Goal: Transaction & Acquisition: Purchase product/service

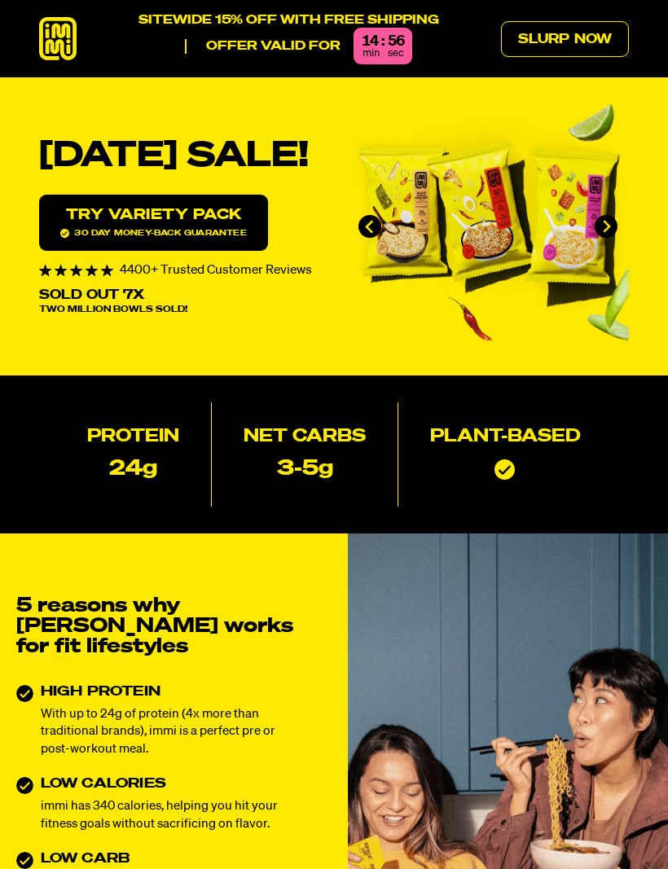
click at [587, 38] on link "Slurp Now" at bounding box center [565, 39] width 128 height 36
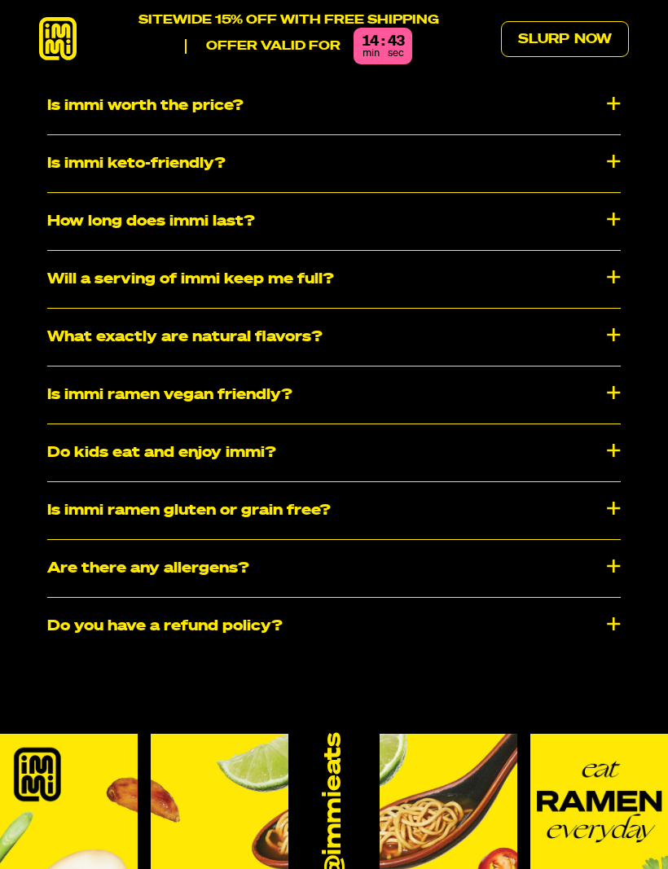
scroll to position [7348, 0]
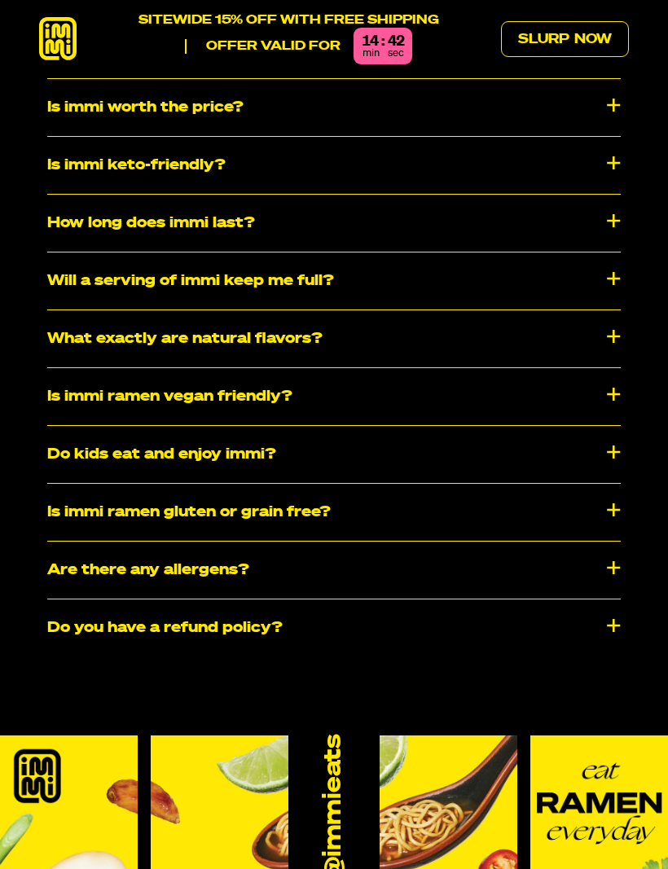
click at [462, 446] on div "Do kids eat and enjoy immi?" at bounding box center [333, 454] width 573 height 57
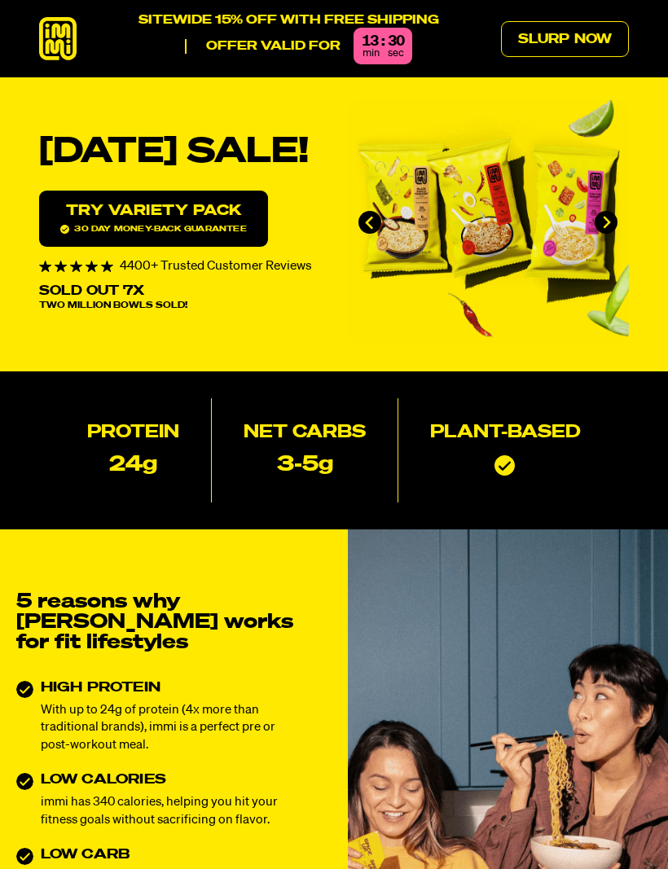
scroll to position [0, 0]
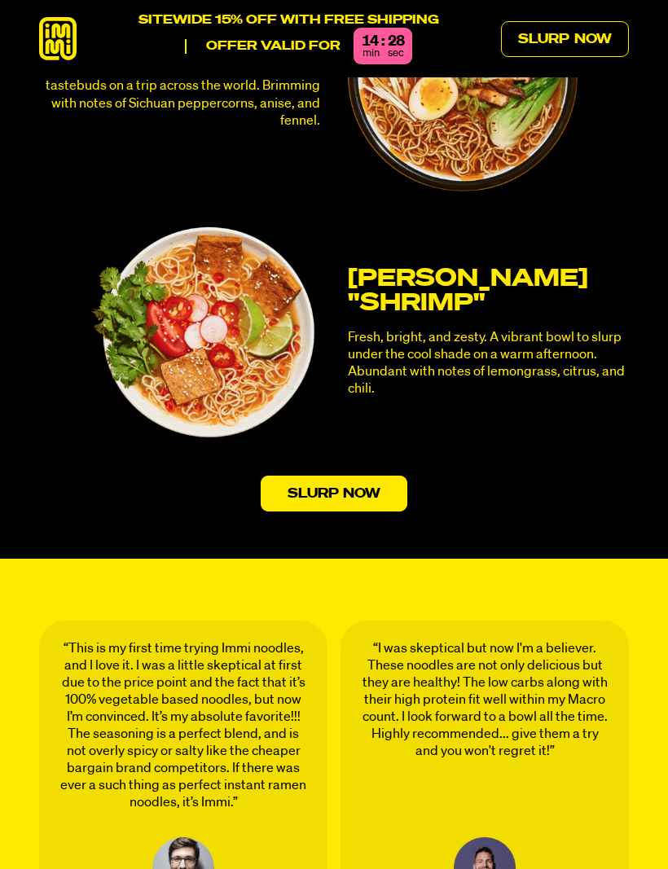
scroll to position [3978, 0]
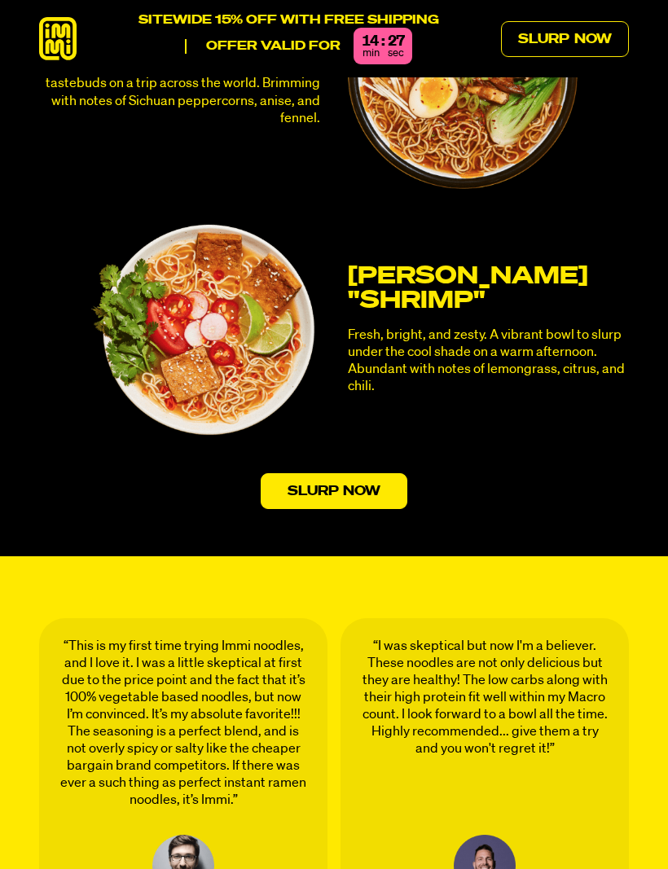
click at [355, 473] on link "Slurp Now" at bounding box center [334, 491] width 147 height 36
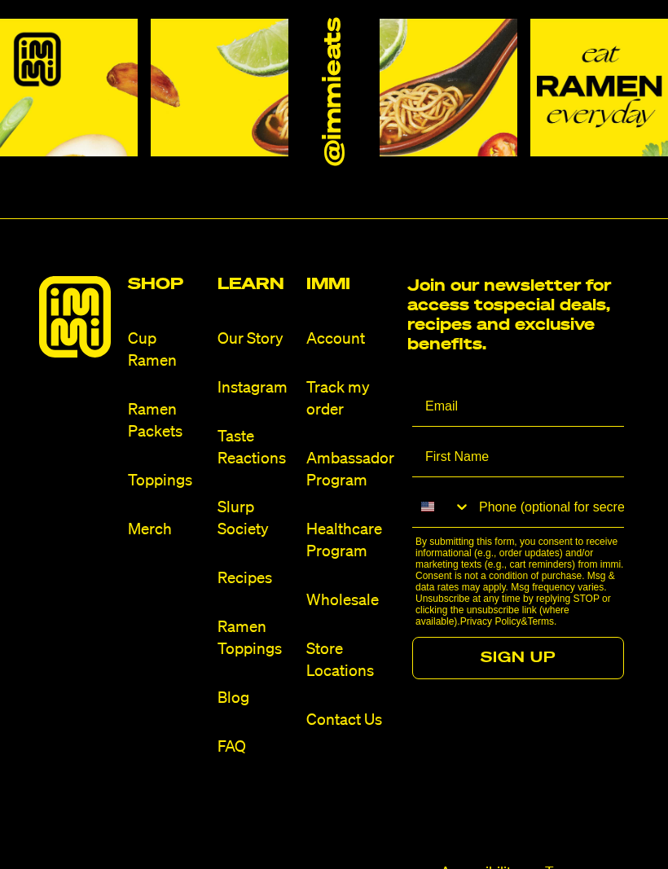
scroll to position [8066, 0]
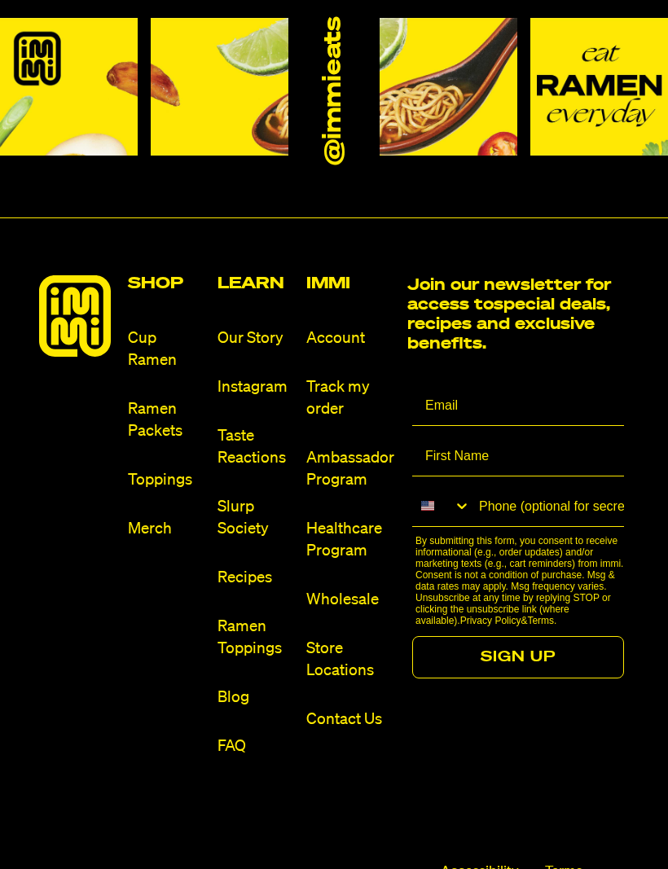
click at [160, 469] on link "Toppings" at bounding box center [166, 480] width 76 height 22
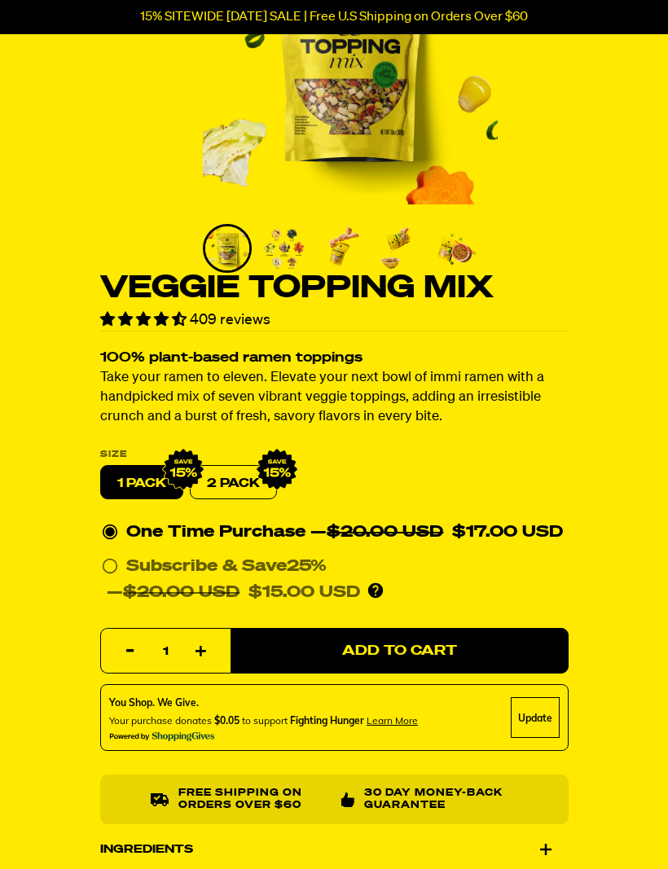
scroll to position [214, 0]
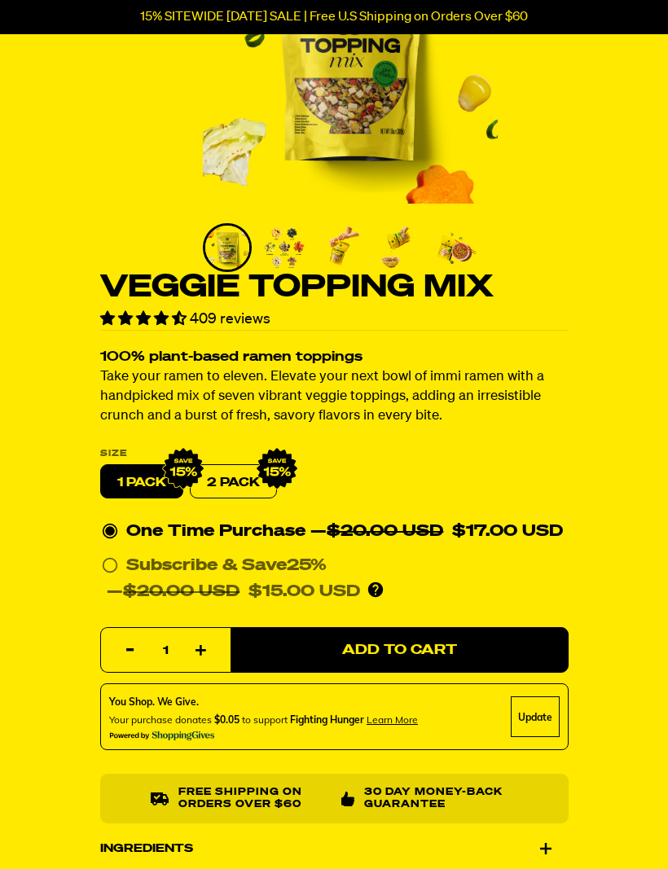
click at [242, 474] on label "2 PACK" at bounding box center [233, 482] width 87 height 34
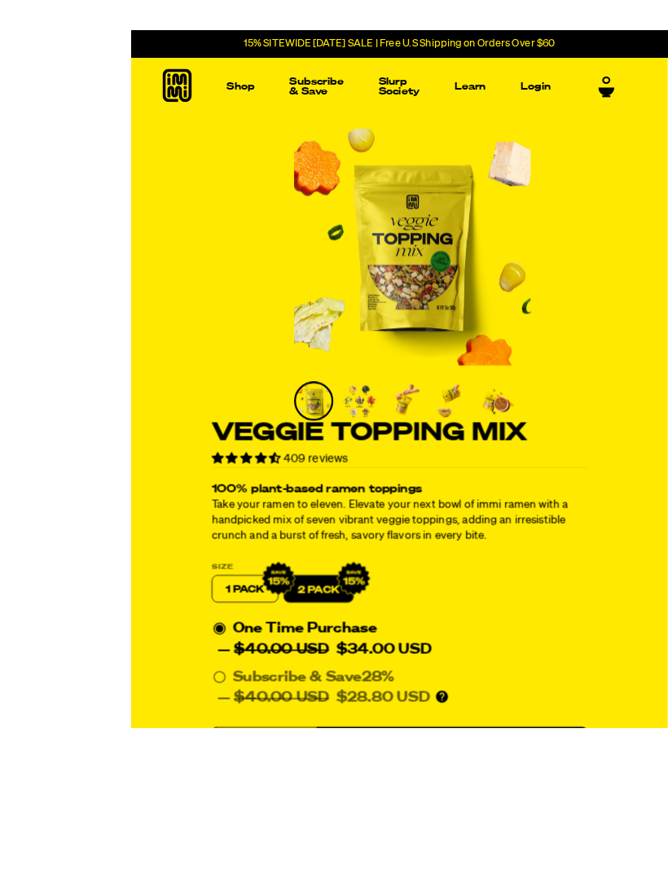
scroll to position [2, 0]
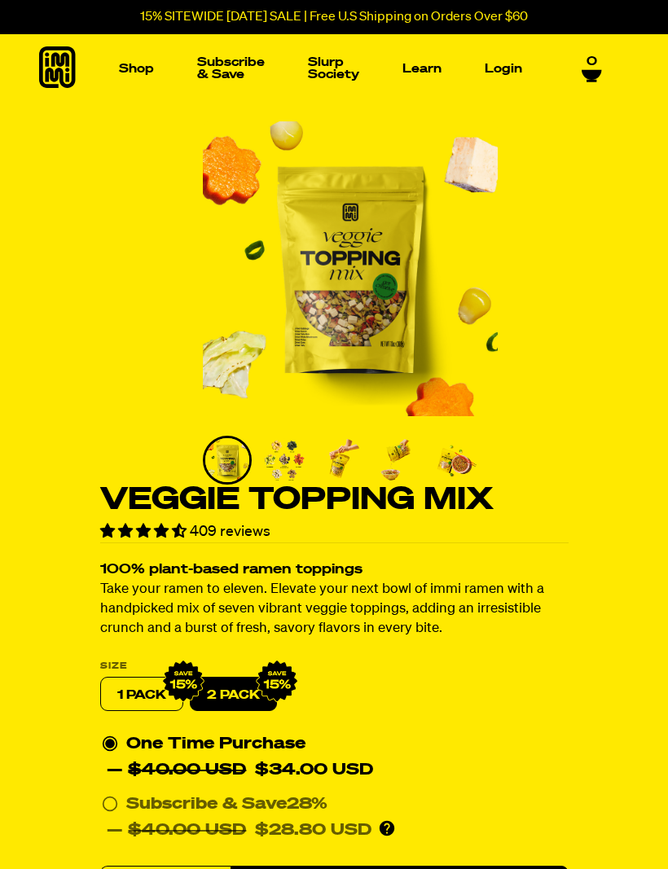
click at [123, 688] on label "1 PACK" at bounding box center [141, 695] width 83 height 34
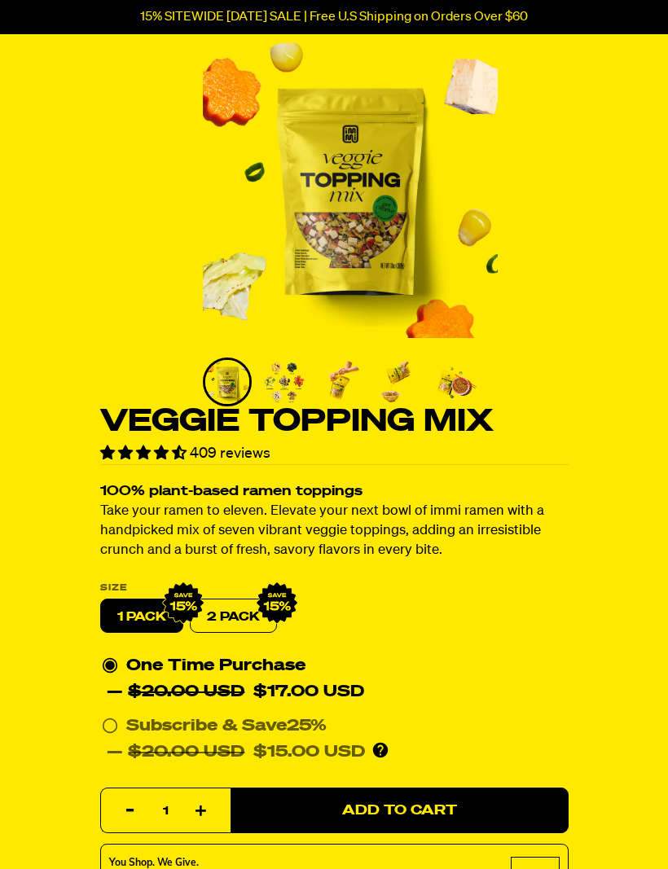
scroll to position [0, 0]
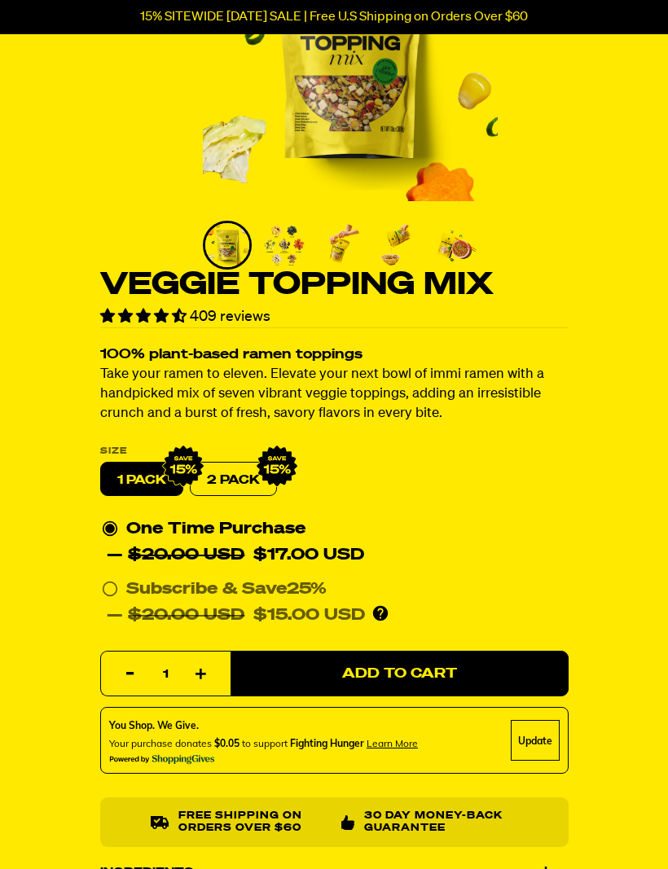
click at [411, 668] on span "Add to Cart" at bounding box center [399, 675] width 115 height 14
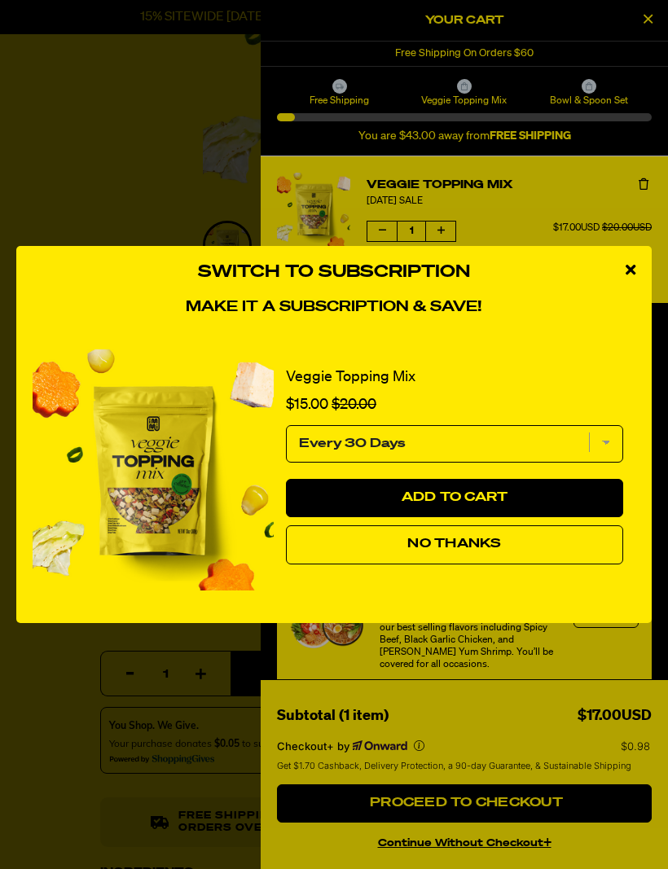
click at [521, 463] on select "Every 30 Days" at bounding box center [454, 443] width 337 height 37
click at [633, 277] on icon "close modal" at bounding box center [631, 269] width 10 height 15
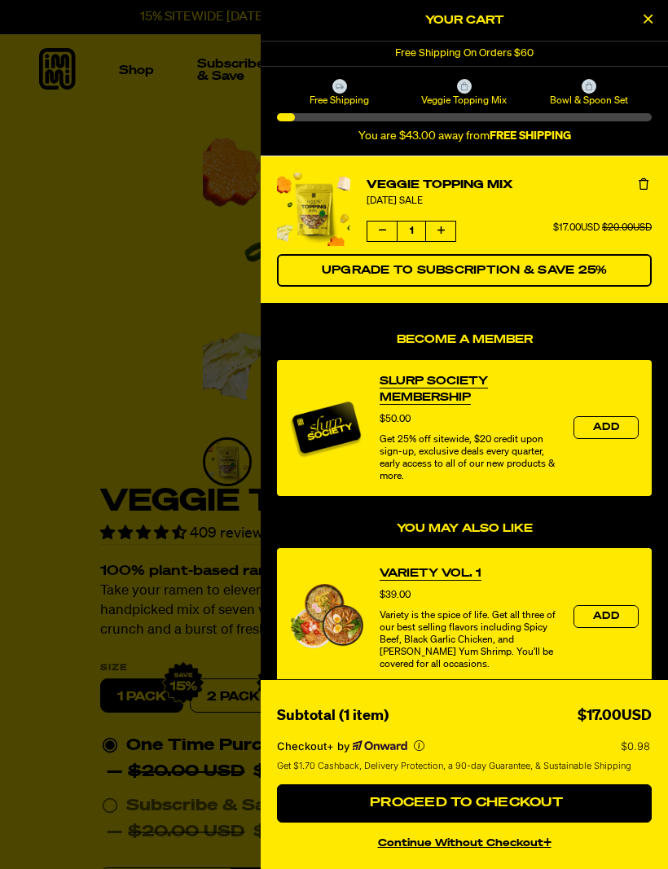
scroll to position [0, 0]
click at [589, 99] on span "Bowl & Spoon Set" at bounding box center [590, 100] width 120 height 13
click at [590, 94] on span "Bowl & Spoon Set" at bounding box center [590, 100] width 120 height 13
click at [596, 91] on div "Bowl & Spoon Set" at bounding box center [589, 93] width 125 height 28
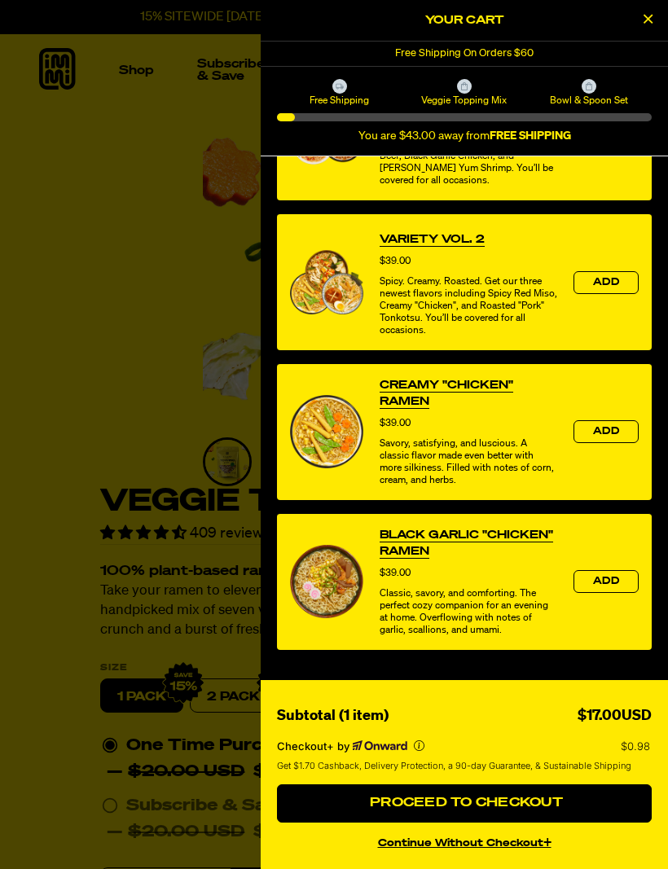
scroll to position [492, 0]
click at [499, 840] on button "continue without Checkout+" at bounding box center [464, 841] width 375 height 24
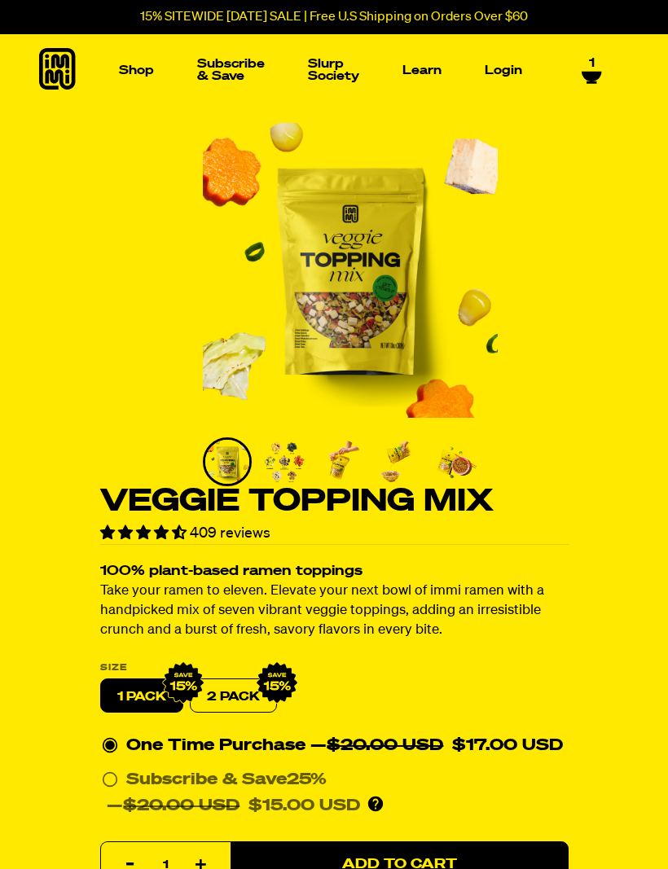
click at [264, 212] on img "Main navigation" at bounding box center [252, 193] width 112 height 112
click at [264, 211] on img "Main navigation" at bounding box center [252, 193] width 112 height 112
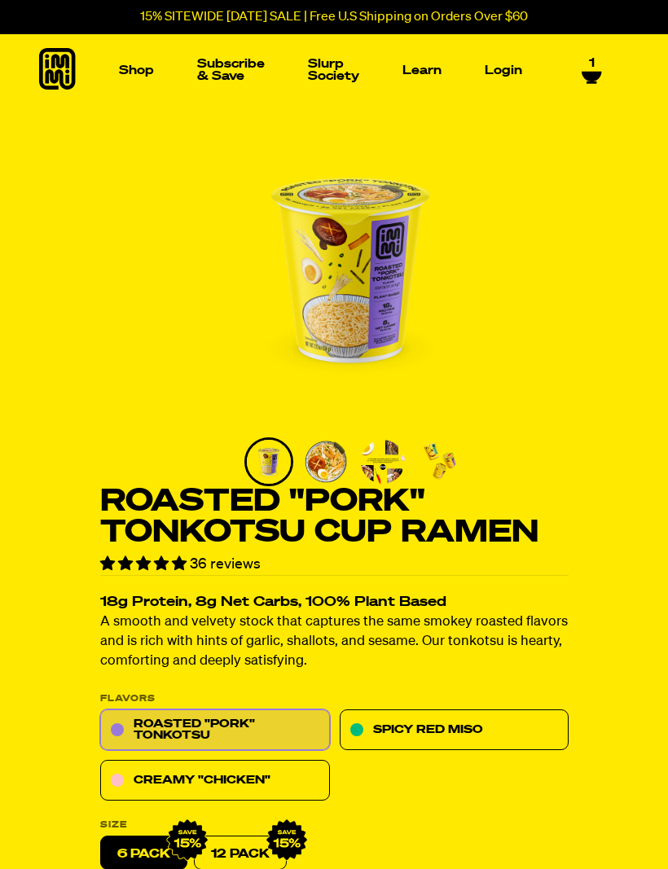
click at [97, 196] on img "Main navigation" at bounding box center [87, 193] width 112 height 112
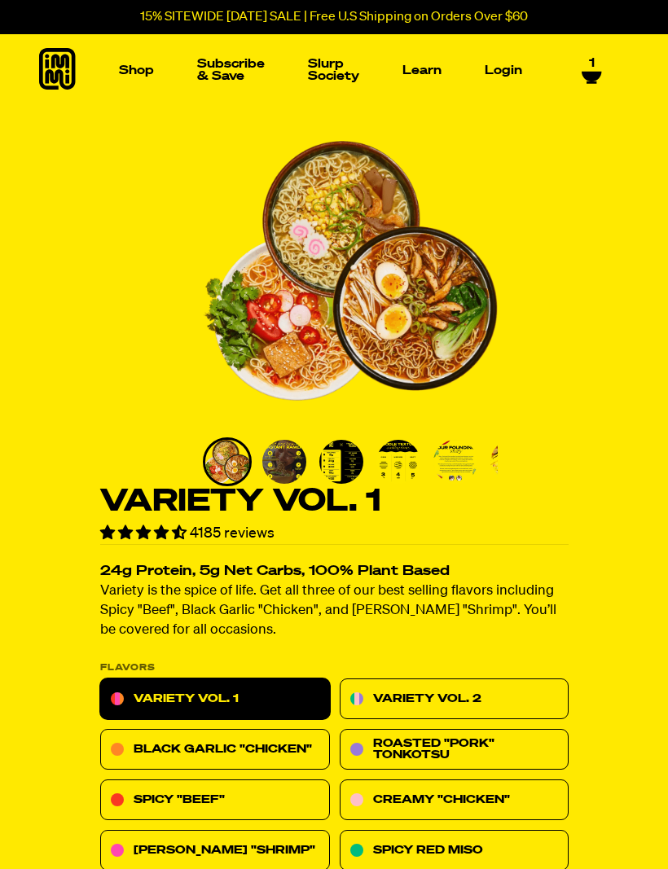
click at [261, 174] on img "Main navigation" at bounding box center [252, 193] width 112 height 112
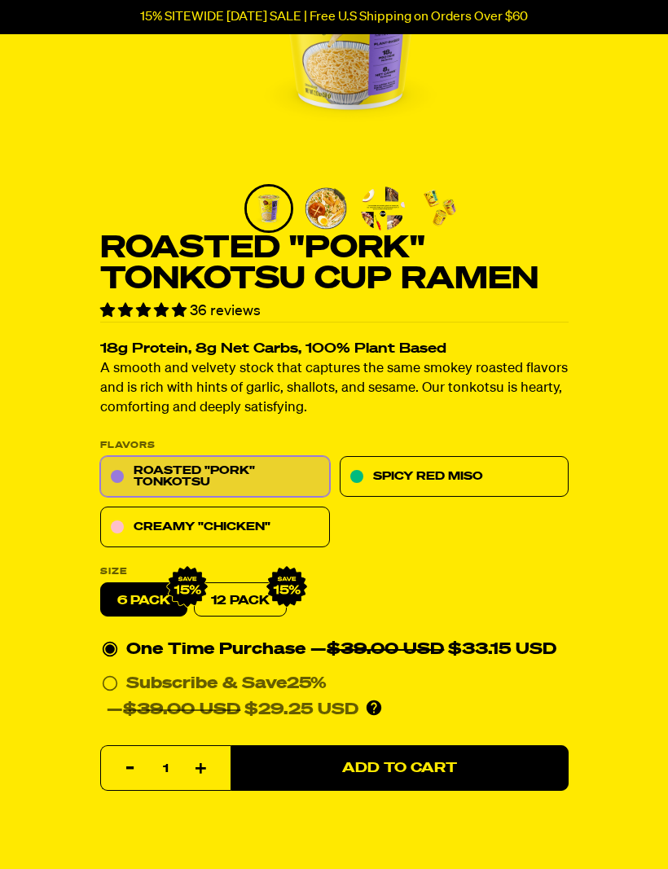
scroll to position [254, 0]
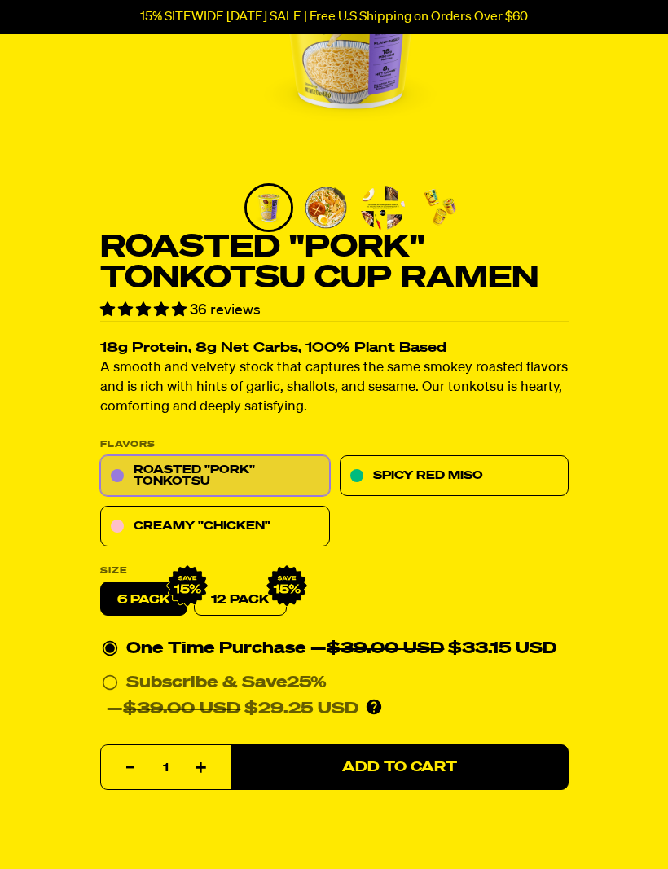
click at [276, 524] on link "Creamy "Chicken"" at bounding box center [215, 527] width 230 height 41
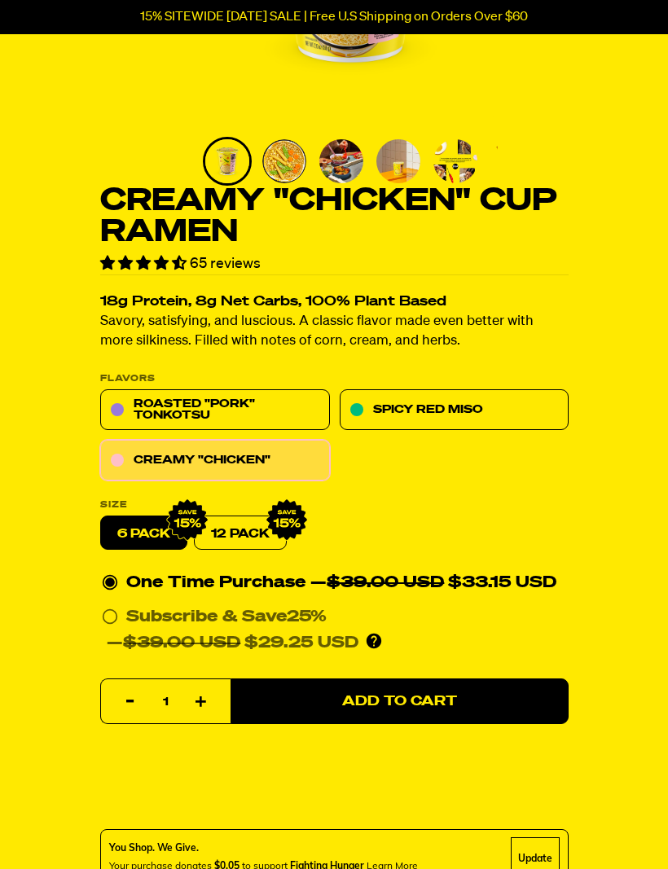
scroll to position [301, 0]
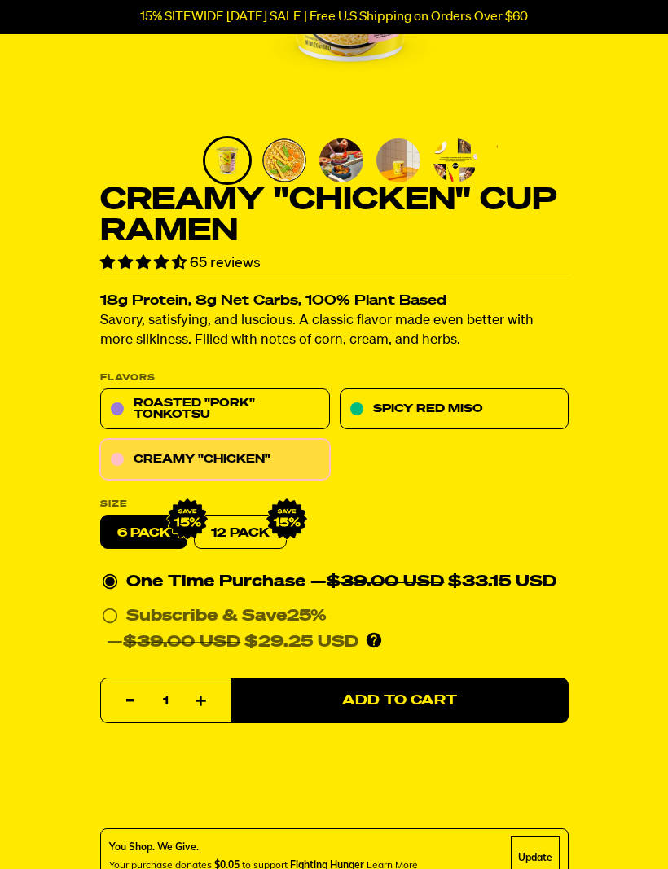
click at [415, 694] on span "Add to Cart" at bounding box center [399, 701] width 115 height 14
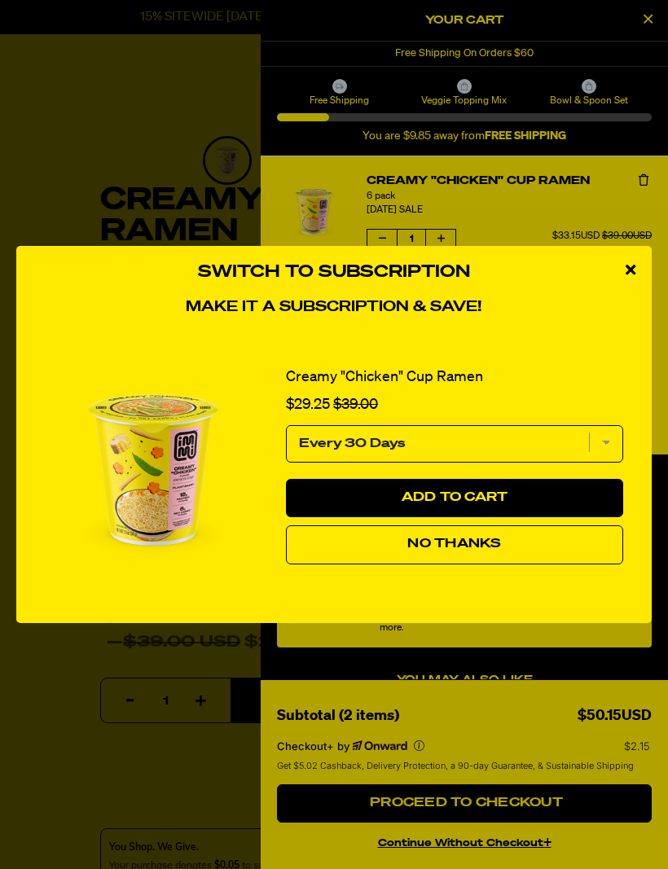
click at [624, 295] on div "close modal" at bounding box center [630, 270] width 42 height 49
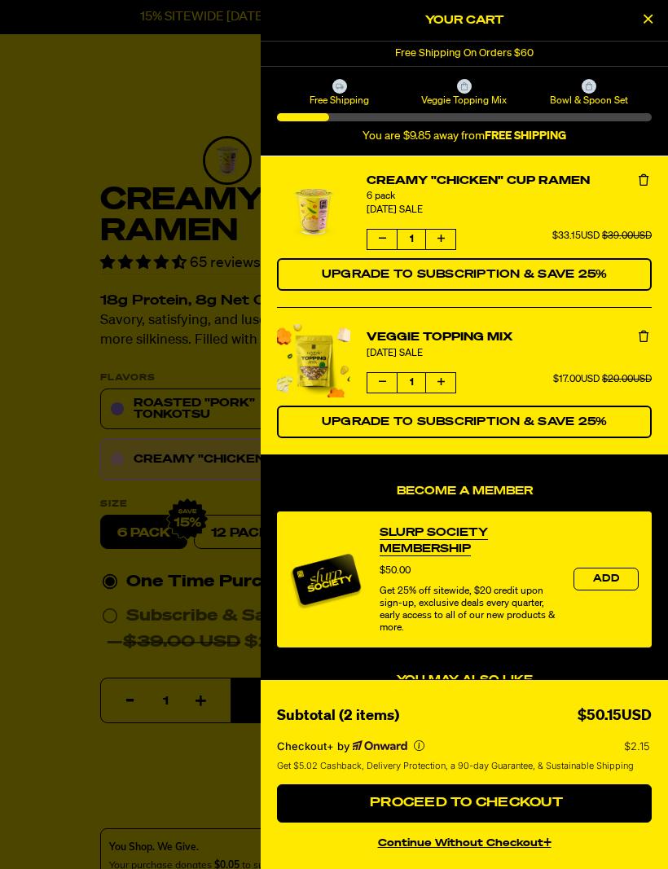
click at [380, 385] on icon "Decrease quantity of Veggie Topping Mix" at bounding box center [382, 382] width 7 height 10
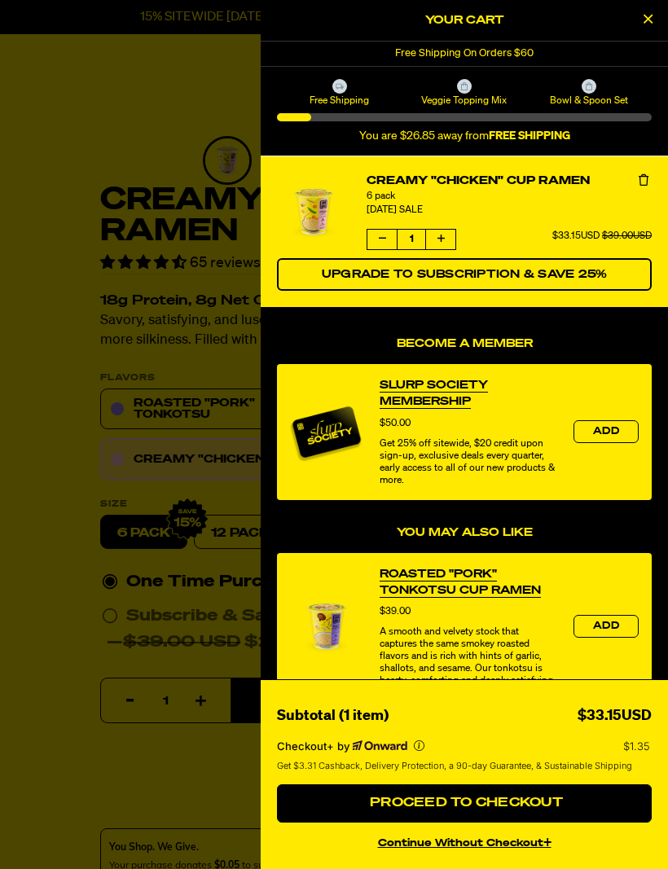
click at [195, 437] on div at bounding box center [334, 434] width 668 height 869
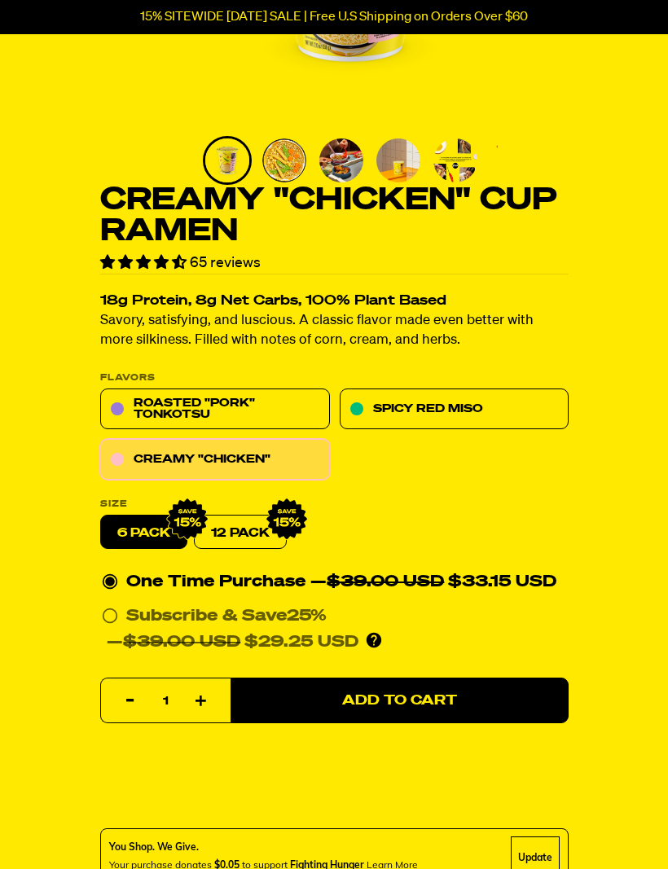
click at [454, 402] on link "Spicy Red Miso" at bounding box center [454, 409] width 230 height 41
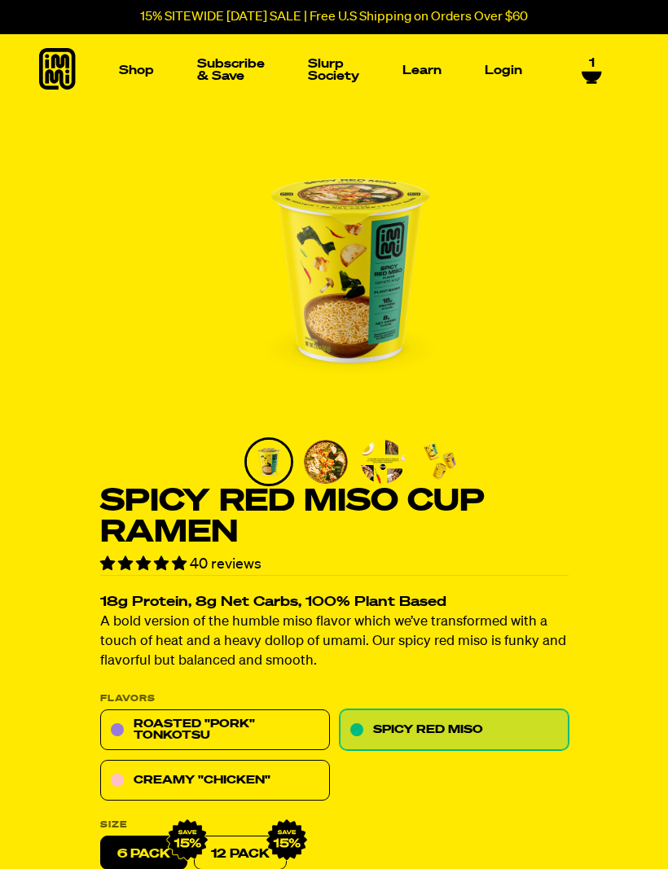
click at [587, 63] on link "1" at bounding box center [592, 70] width 20 height 28
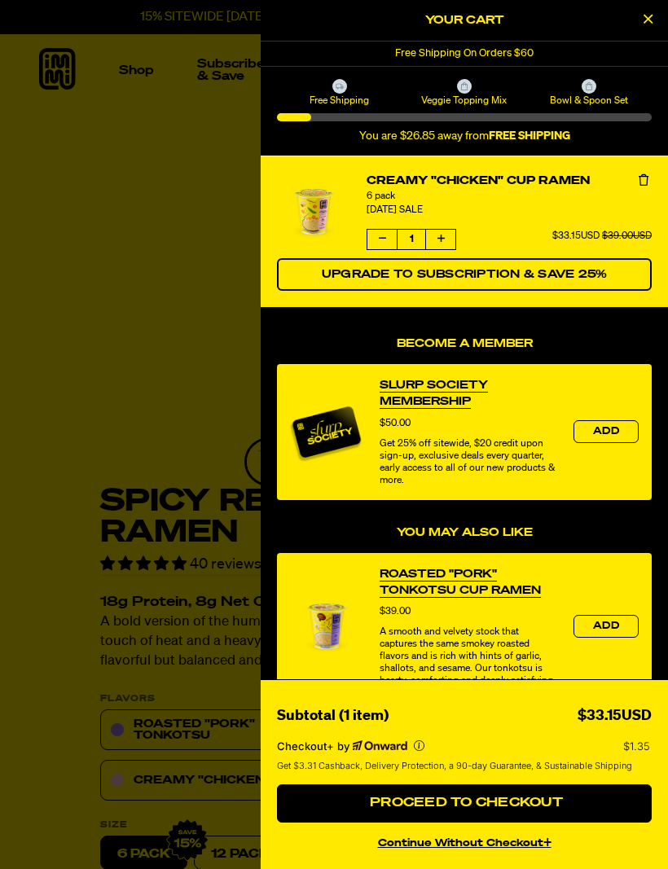
click at [472, 798] on span "Proceed to Checkout" at bounding box center [464, 803] width 197 height 13
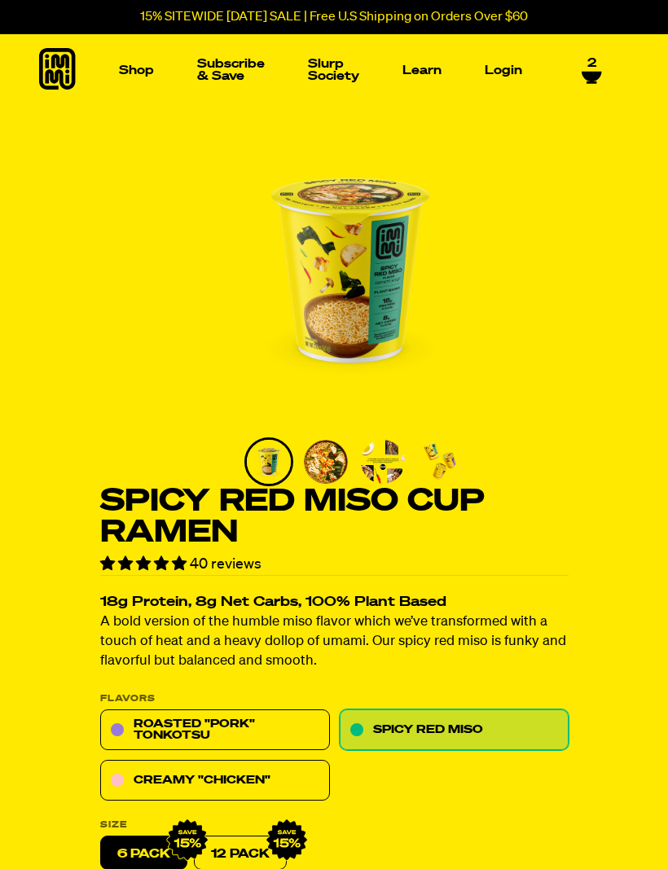
click at [96, 184] on img "Main navigation" at bounding box center [87, 193] width 112 height 112
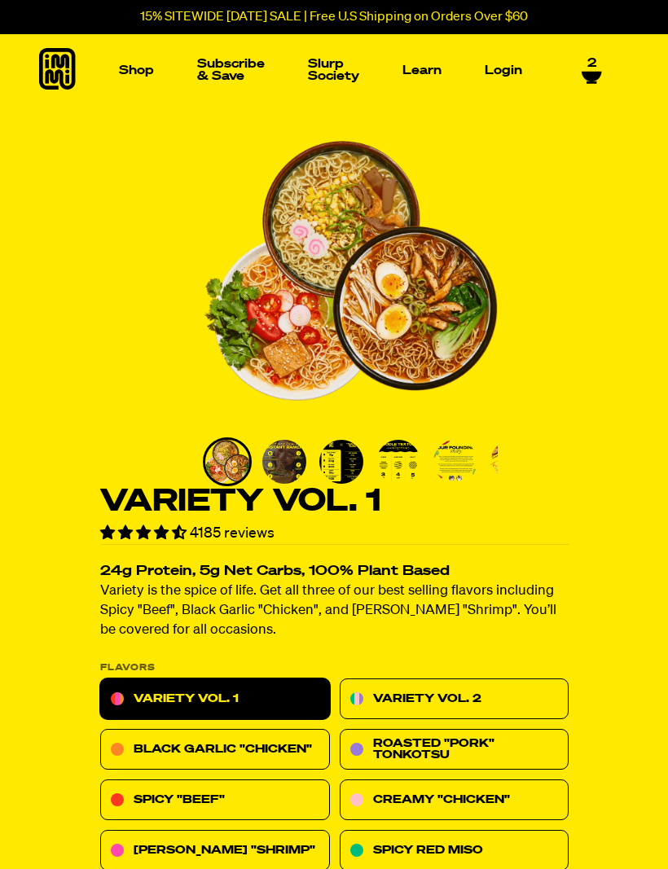
click at [587, 65] on span "2" at bounding box center [591, 63] width 9 height 15
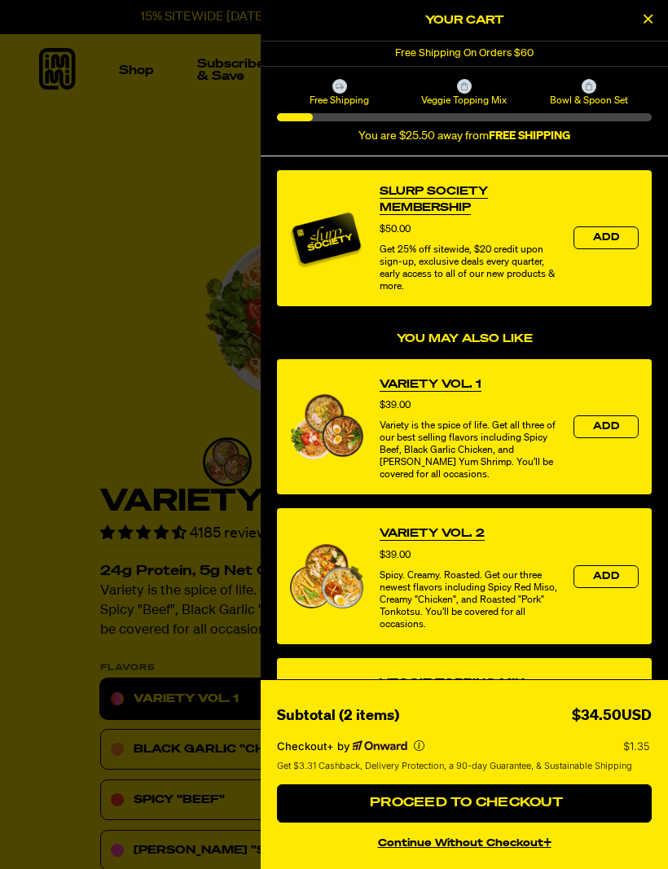
scroll to position [198, 0]
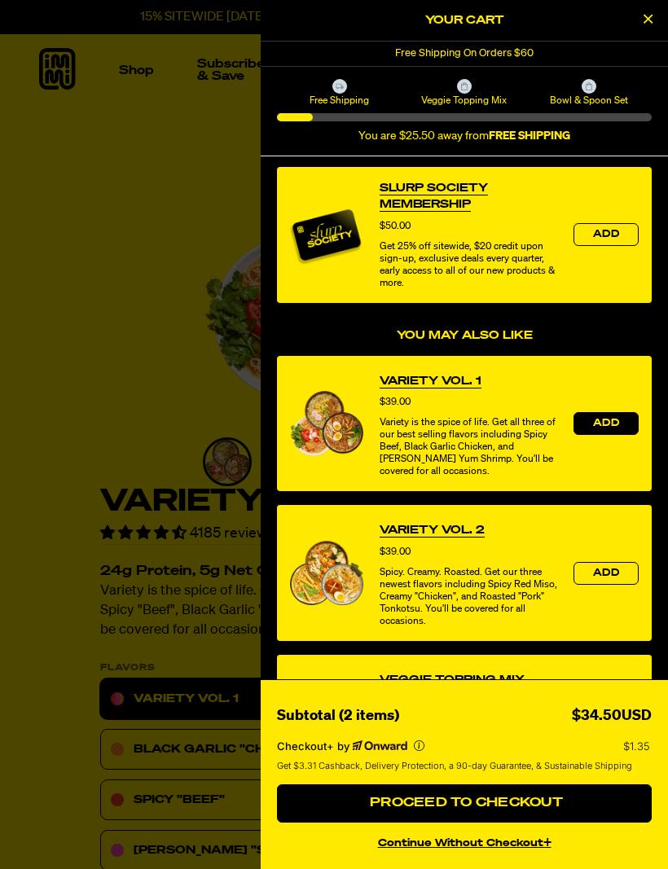
click at [617, 415] on button "Add" at bounding box center [605, 423] width 65 height 23
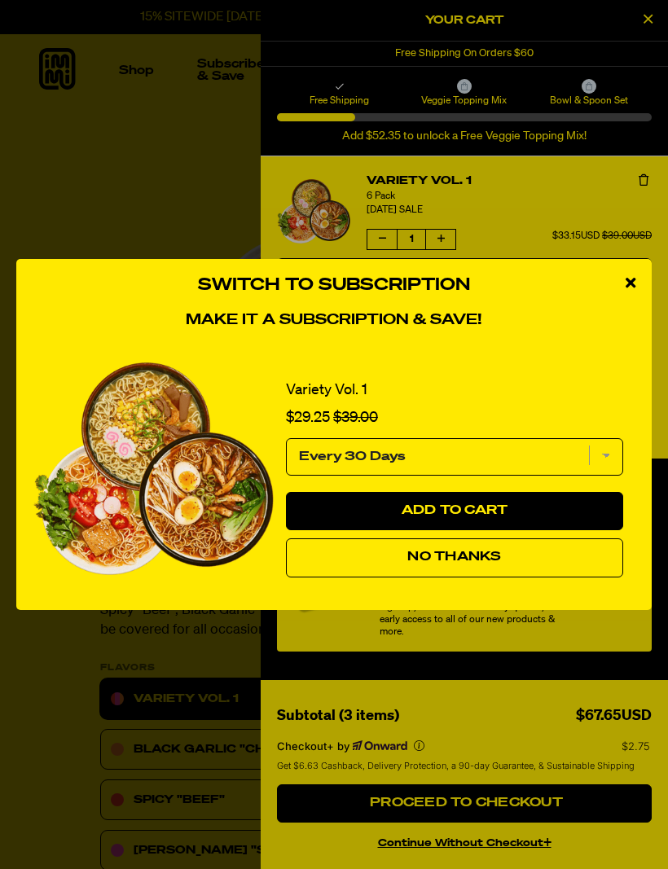
click at [624, 288] on div "close modal" at bounding box center [630, 283] width 42 height 49
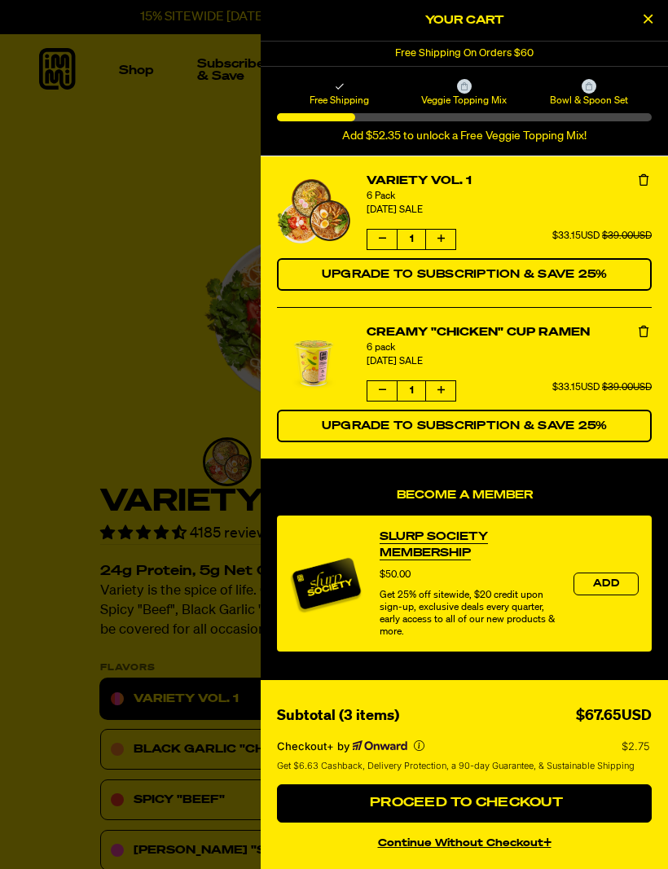
click at [466, 94] on span "Veggie Topping Mix" at bounding box center [464, 100] width 120 height 13
click at [473, 85] on div "Veggie Topping Mix" at bounding box center [464, 93] width 125 height 28
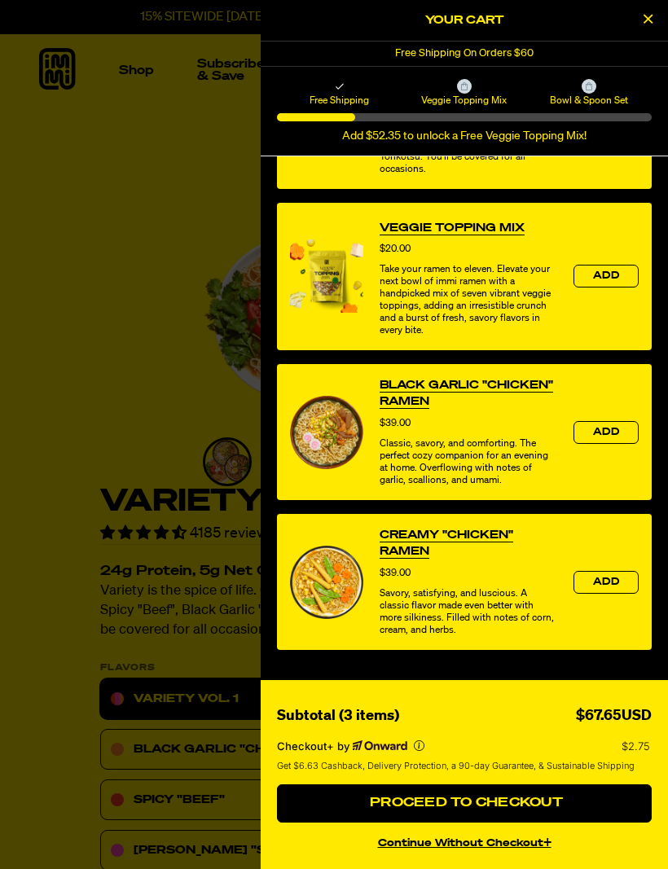
scroll to position [661, 0]
click at [608, 271] on span "Add" at bounding box center [606, 276] width 26 height 10
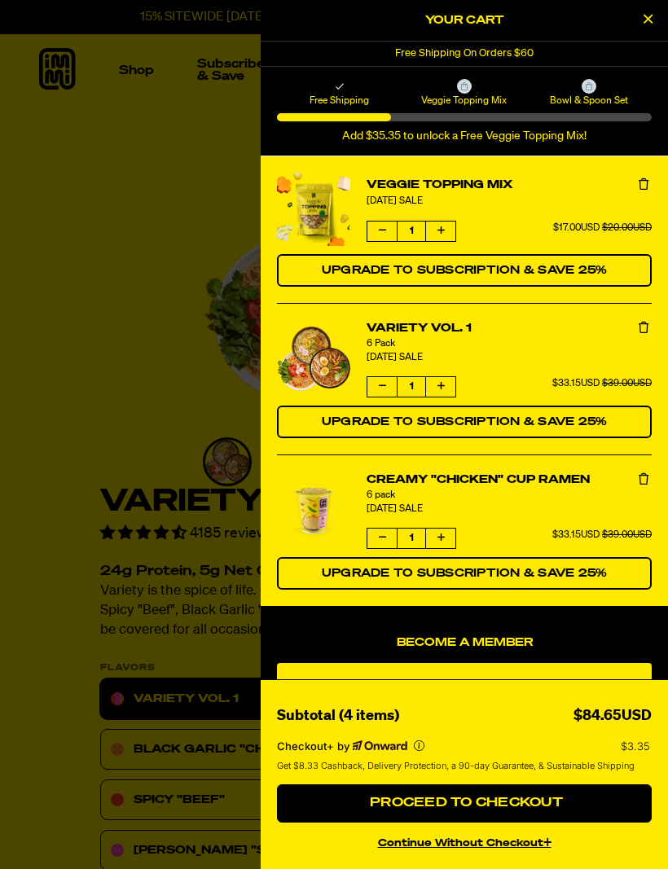
click at [459, 789] on button "Proceed to Checkout" at bounding box center [464, 803] width 375 height 39
click at [455, 804] on span "Checking Out..." at bounding box center [464, 803] width 142 height 13
